Goal: Task Accomplishment & Management: Manage account settings

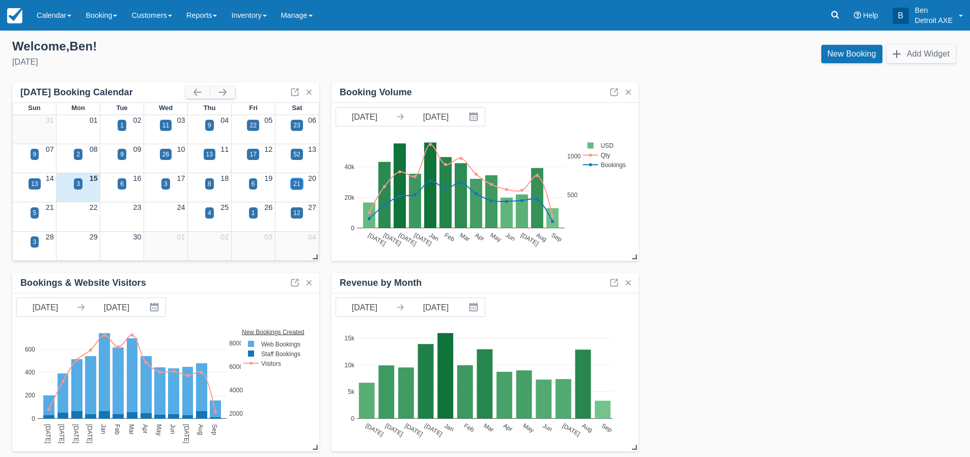
click at [298, 181] on div "21" at bounding box center [296, 183] width 7 height 9
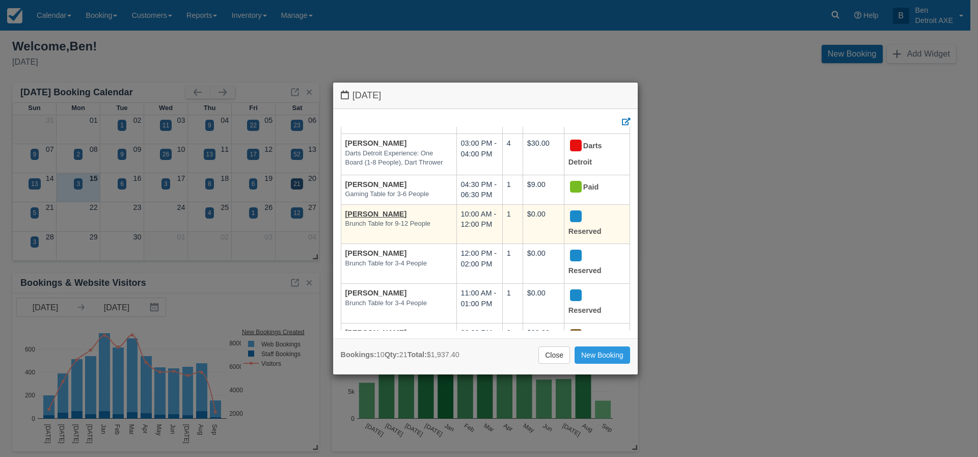
scroll to position [136, 0]
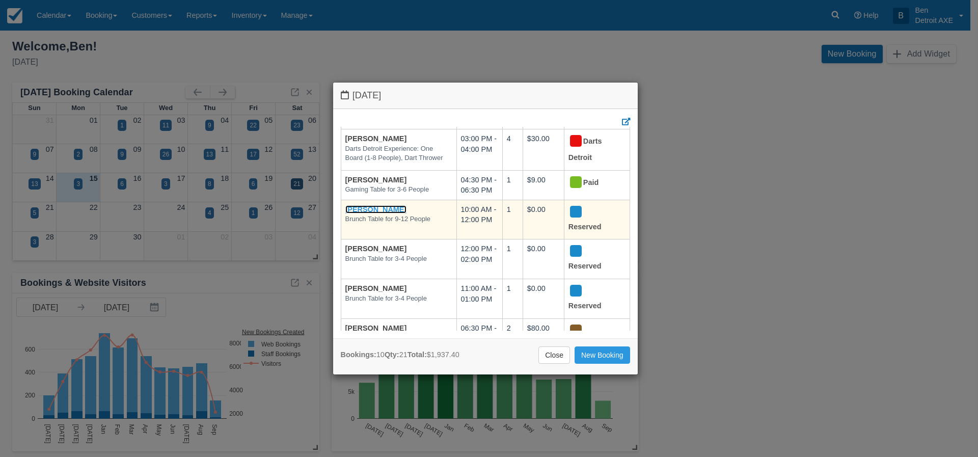
click at [365, 213] on link "[PERSON_NAME]" at bounding box center [376, 209] width 62 height 8
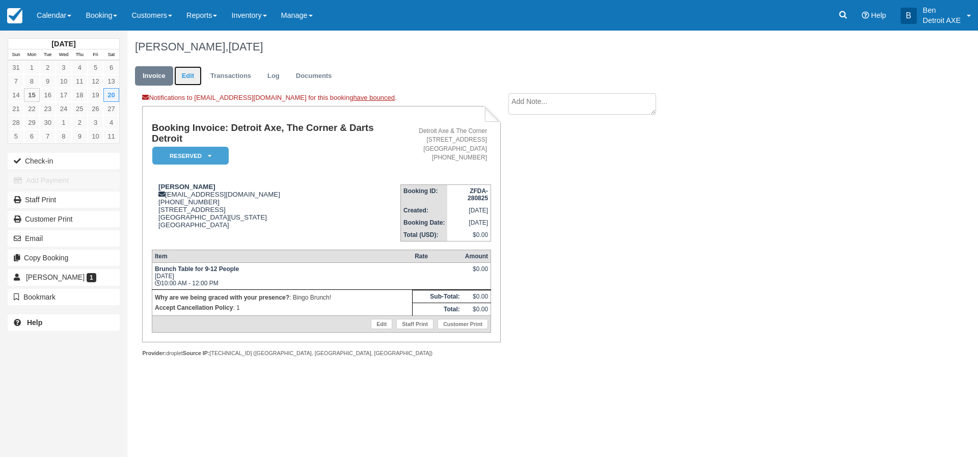
click at [183, 75] on link "Edit" at bounding box center [187, 76] width 27 height 20
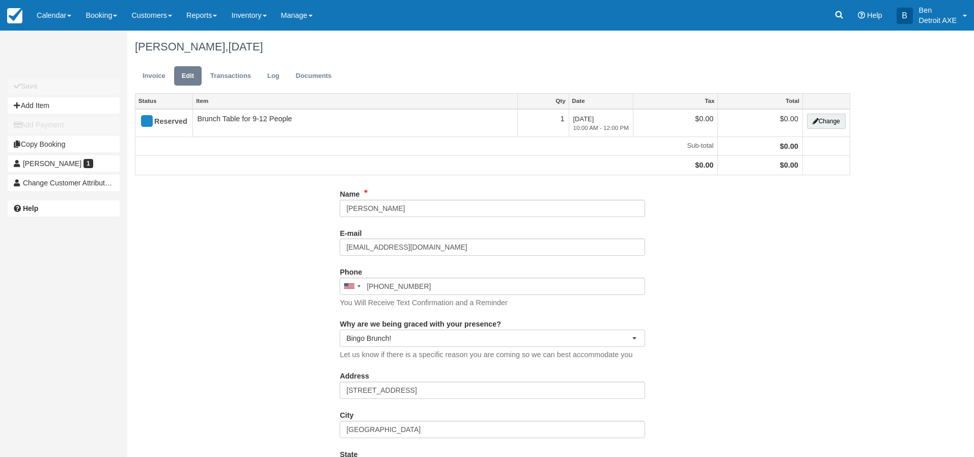
type input "(419) 490-7094"
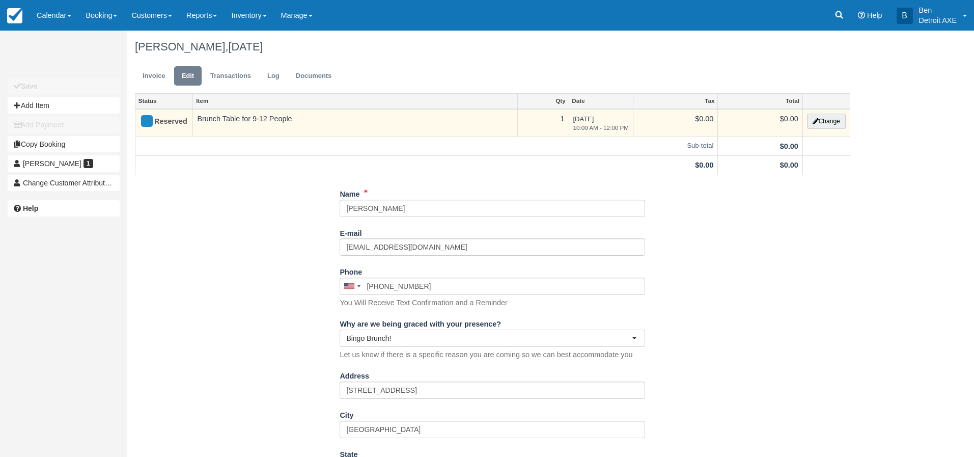
click at [258, 122] on td "Brunch Table for 9-12 People" at bounding box center [355, 123] width 324 height 28
click at [822, 118] on button "Change" at bounding box center [826, 121] width 39 height 15
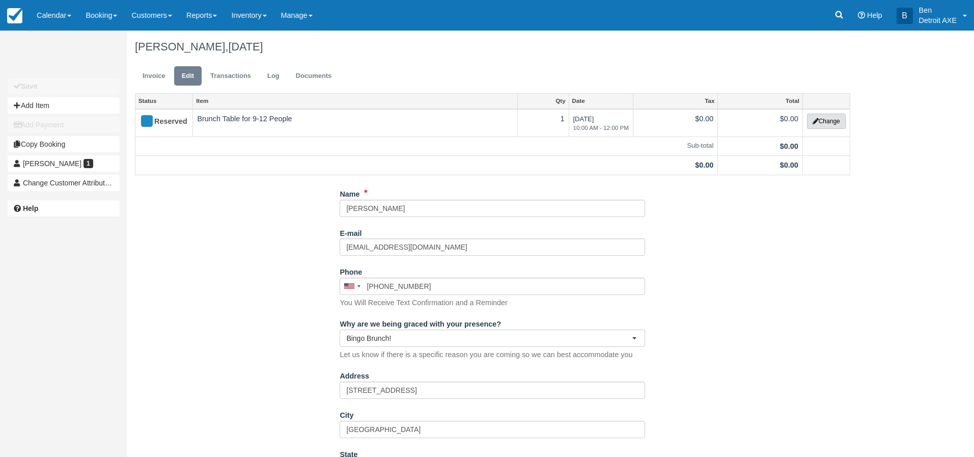
select select "6"
type input "0.00"
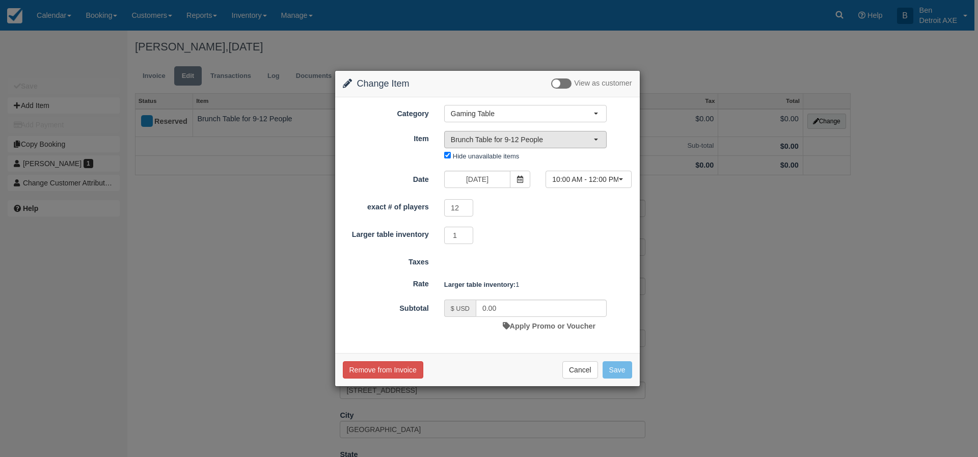
click at [598, 142] on button "Brunch Table for 9-12 People" at bounding box center [525, 139] width 162 height 17
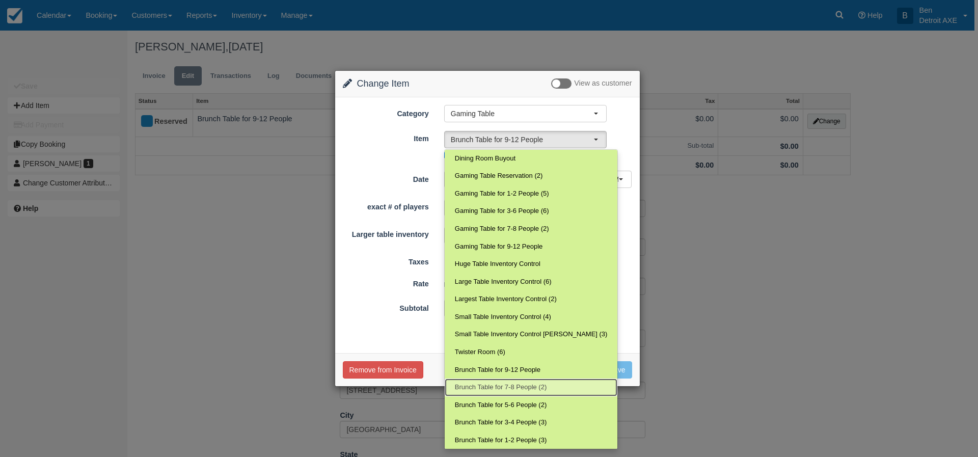
click at [493, 382] on span "Brunch Table for 7-8 People (2)" at bounding box center [501, 387] width 92 height 10
select select "232"
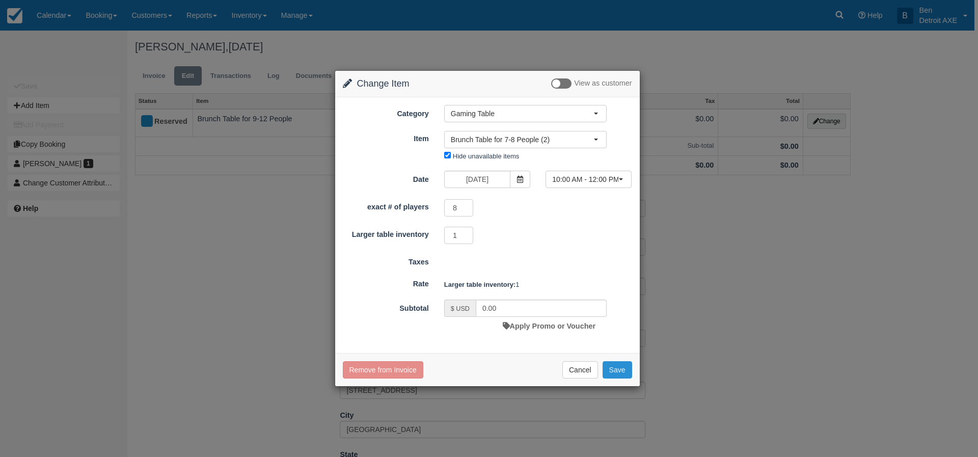
click at [611, 367] on button "Save" at bounding box center [617, 369] width 30 height 17
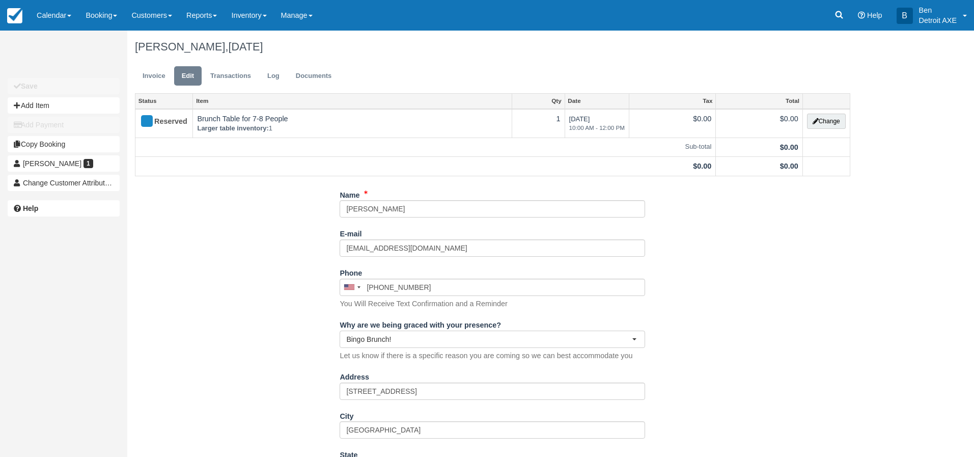
click at [714, 212] on div "Name Vickie Hines E-mail vrhines2sons@yahoo.com Did you mean ? Phone United Sta…" at bounding box center [492, 422] width 731 height 473
click at [160, 74] on link "Invoice" at bounding box center [154, 76] width 38 height 20
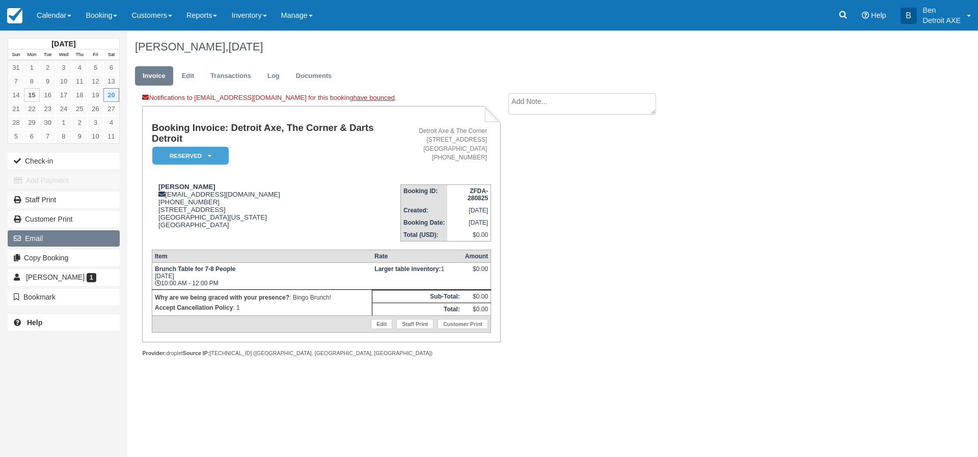
click at [29, 234] on button "Email" at bounding box center [64, 238] width 112 height 16
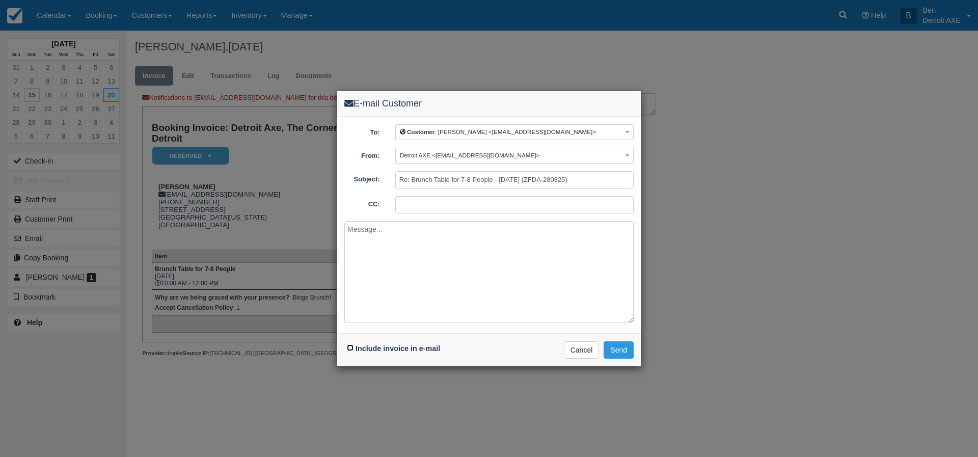
click at [347, 347] on input "Include invoice in e-mail" at bounding box center [350, 347] width 7 height 7
checkbox input "true"
click at [394, 243] on textarea at bounding box center [488, 272] width 289 height 102
click at [449, 225] on textarea "reservation updated as req" at bounding box center [488, 272] width 289 height 102
drag, startPoint x: 349, startPoint y: 230, endPoint x: 361, endPoint y: 230, distance: 12.2
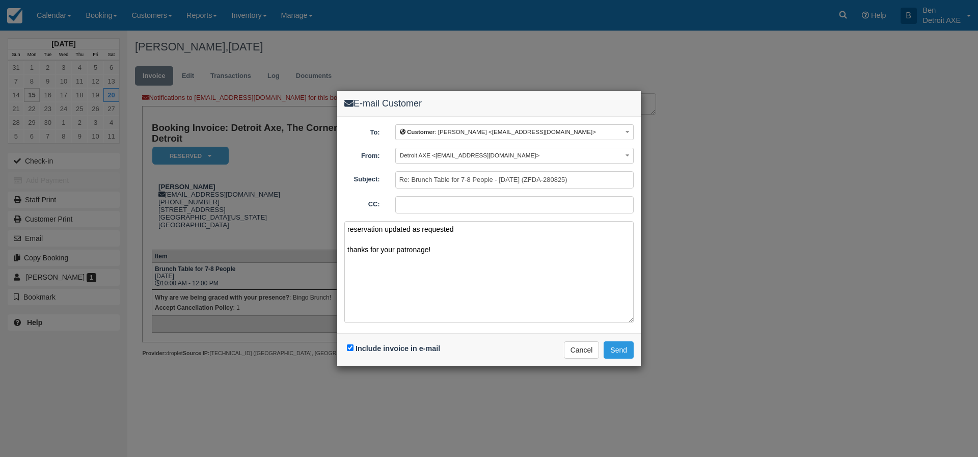
click at [355, 230] on textarea "reservation updated as requested thanks for your patronage!" at bounding box center [488, 272] width 289 height 102
type textarea "Reservation updated as requested Thanks for your patronage!"
click at [624, 348] on button "Send" at bounding box center [618, 349] width 30 height 17
